Goal: Task Accomplishment & Management: Manage account settings

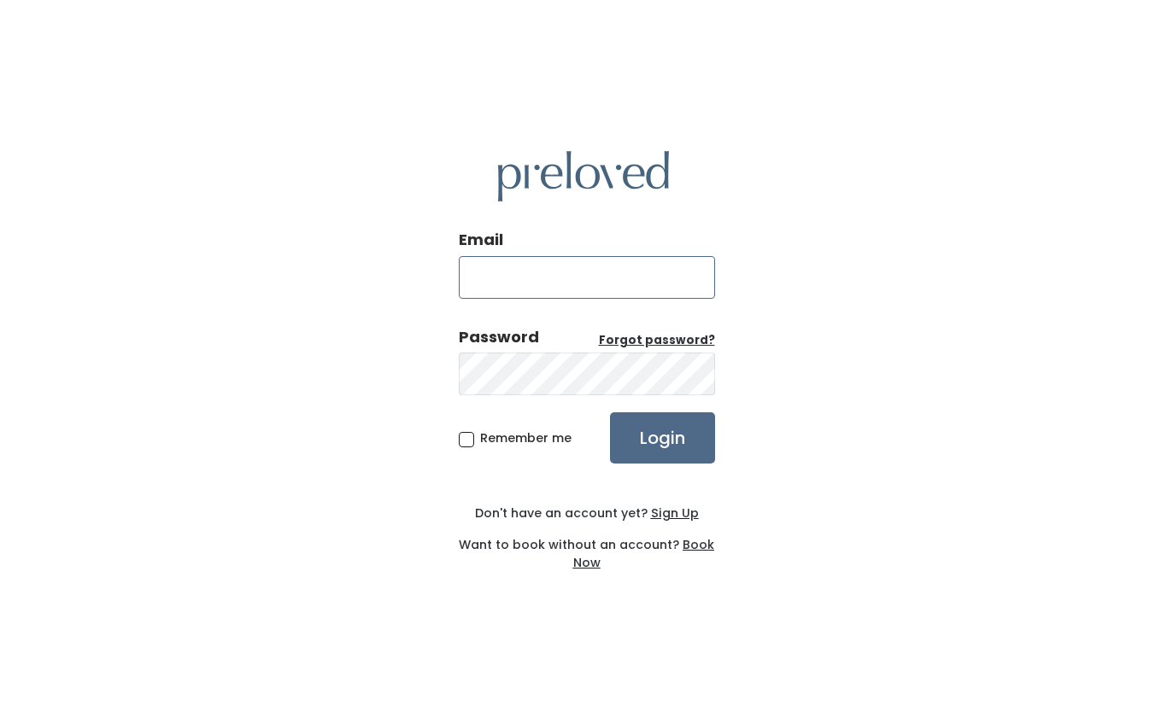
type input "[EMAIL_ADDRESS][DOMAIN_NAME]"
click at [661, 464] on input "Login" at bounding box center [662, 438] width 105 height 51
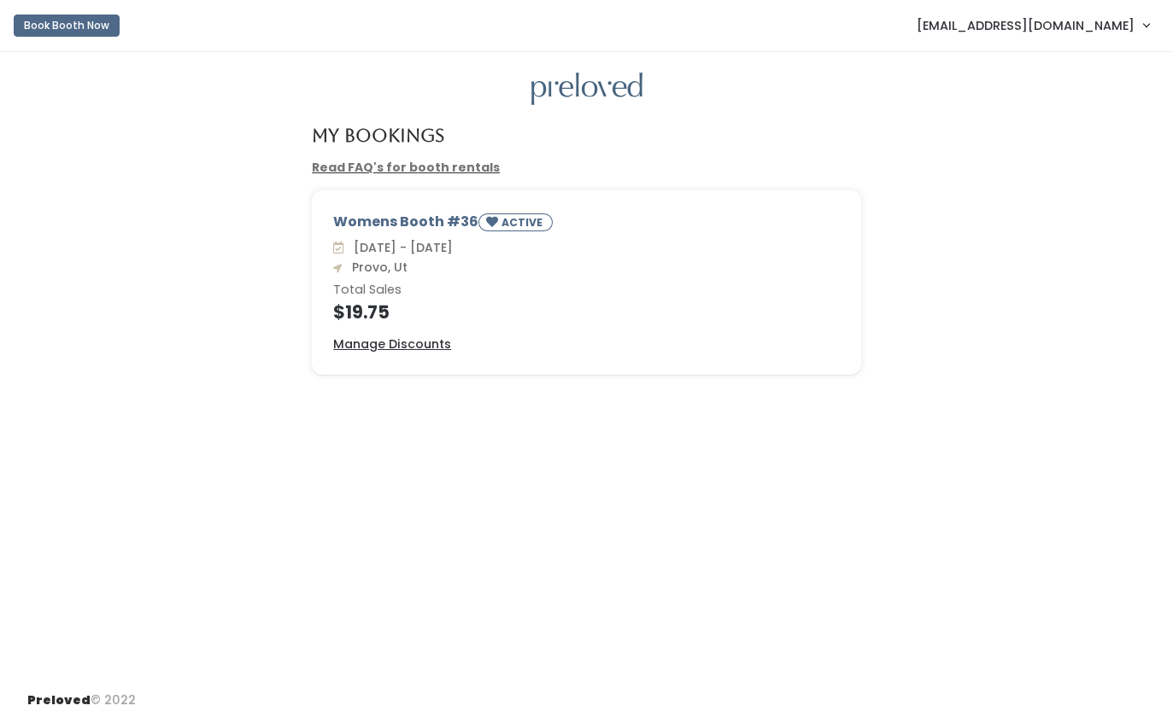
click at [423, 342] on u "Manage Discounts" at bounding box center [392, 344] width 118 height 17
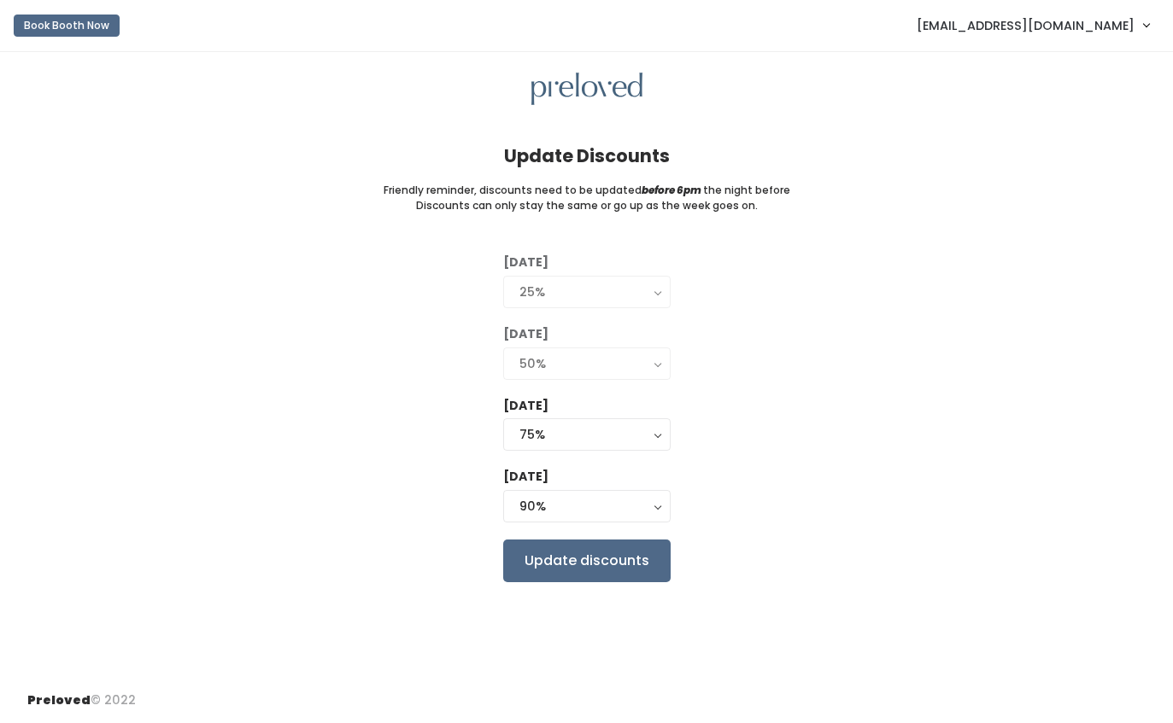
click at [635, 438] on div "75%" at bounding box center [586, 434] width 135 height 19
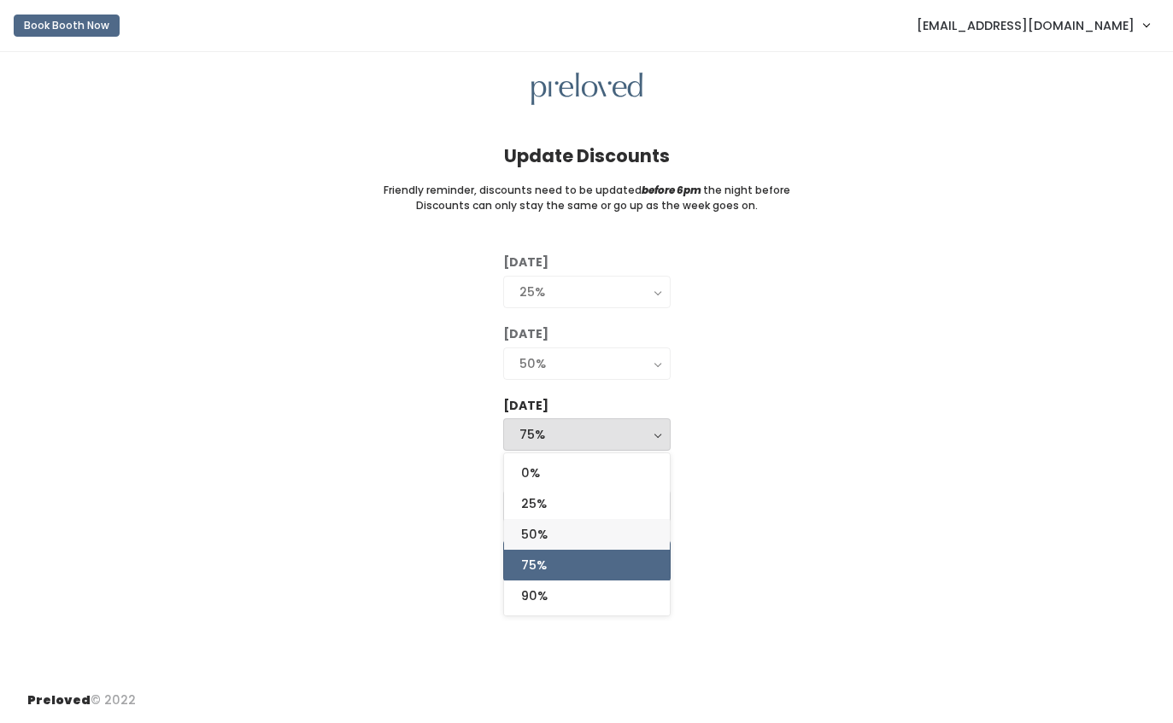
click at [613, 527] on link "50%" at bounding box center [587, 534] width 166 height 31
select select "50%"
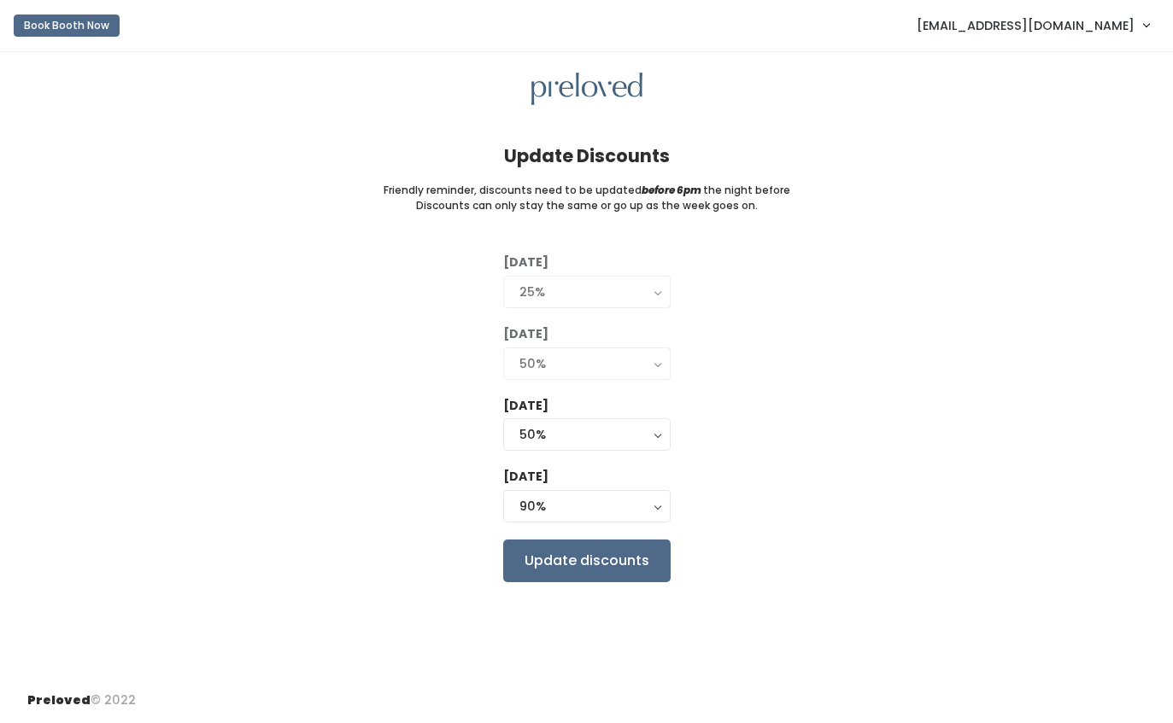
click at [629, 506] on div "90%" at bounding box center [586, 506] width 135 height 19
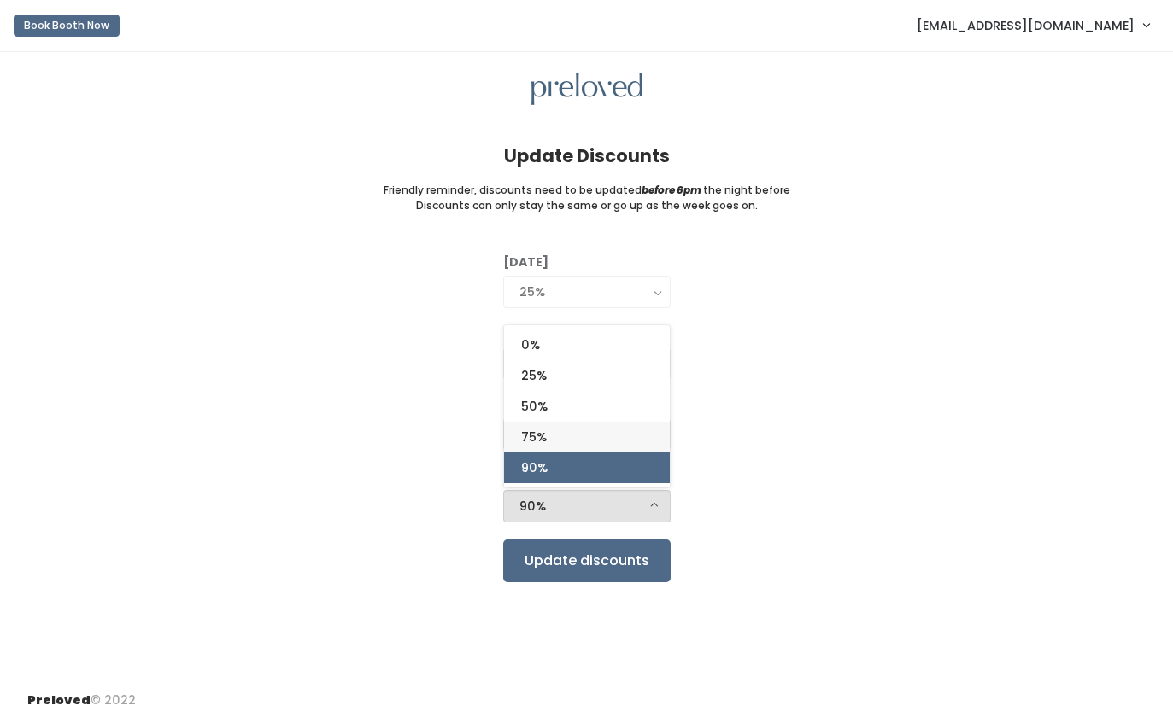
click at [606, 438] on link "75%" at bounding box center [587, 437] width 166 height 31
select select "75%"
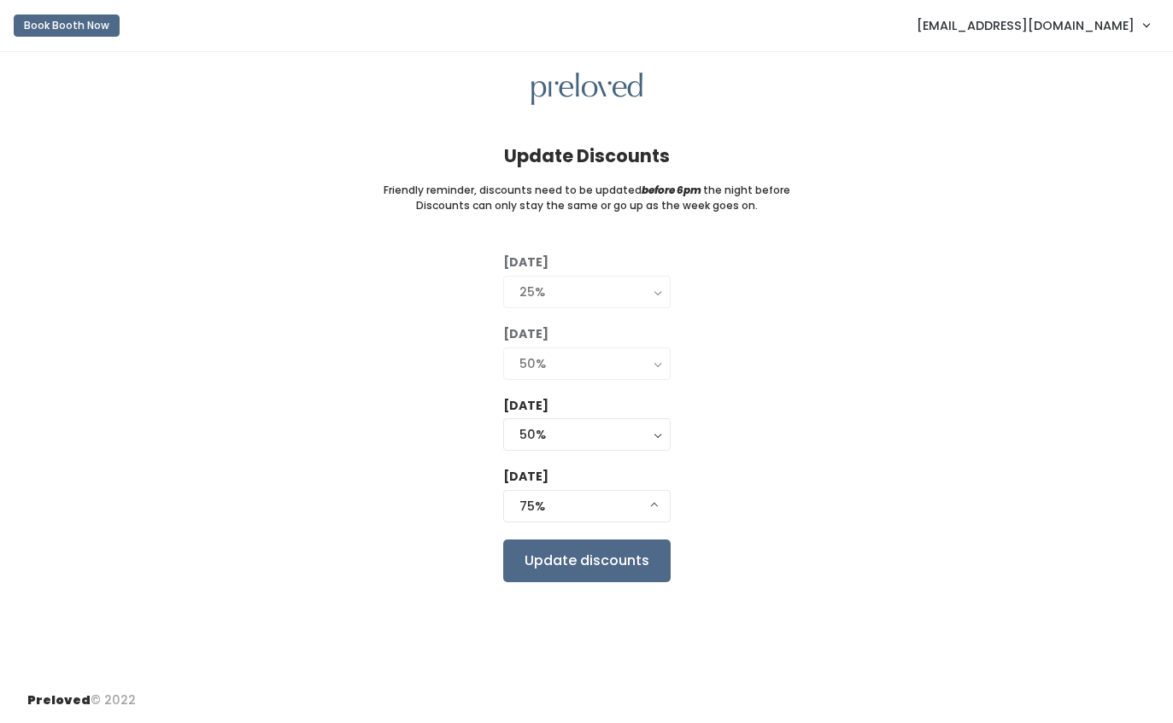
click at [579, 558] on input "Update discounts" at bounding box center [586, 561] width 167 height 43
